Goal: Task Accomplishment & Management: Use online tool/utility

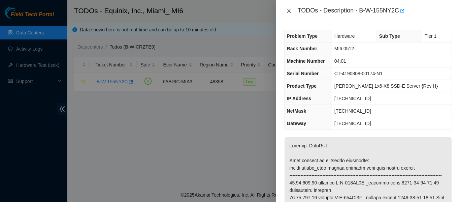
click at [229, 13] on icon "close" at bounding box center [288, 10] width 5 height 5
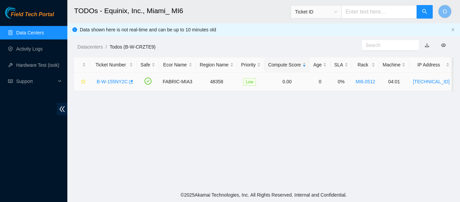
click at [111, 82] on link "B-W-155NY2C" at bounding box center [112, 81] width 31 height 5
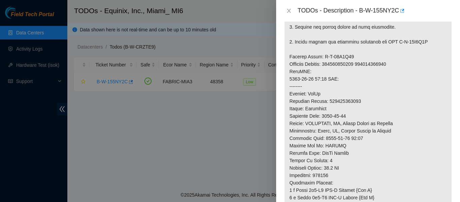
scroll to position [364, 0]
click at [229, 70] on p at bounding box center [368, 15] width 167 height 484
copy p "473665221162"
drag, startPoint x: 360, startPoint y: 10, endPoint x: 398, endPoint y: 9, distance: 38.8
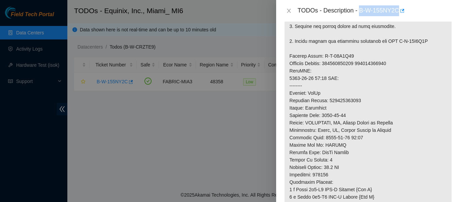
click at [229, 9] on div "TODOs - Description - B-W-155NY2C" at bounding box center [375, 10] width 154 height 11
copy div "B-W-155NY2C"
click at [229, 70] on p at bounding box center [368, 15] width 167 height 484
copy p "473665221162"
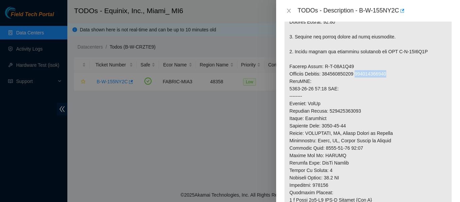
scroll to position [353, 0]
drag, startPoint x: 321, startPoint y: 73, endPoint x: 351, endPoint y: 73, distance: 30.3
click at [229, 73] on p at bounding box center [368, 26] width 167 height 484
copy p "B-W-15W2T94"
click at [229, 13] on icon "close" at bounding box center [288, 10] width 5 height 5
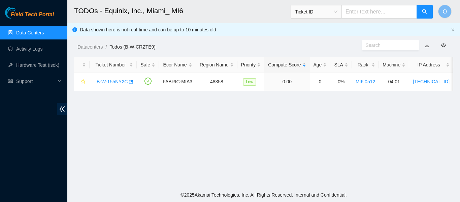
scroll to position [243, 0]
